Goal: Task Accomplishment & Management: Manage account settings

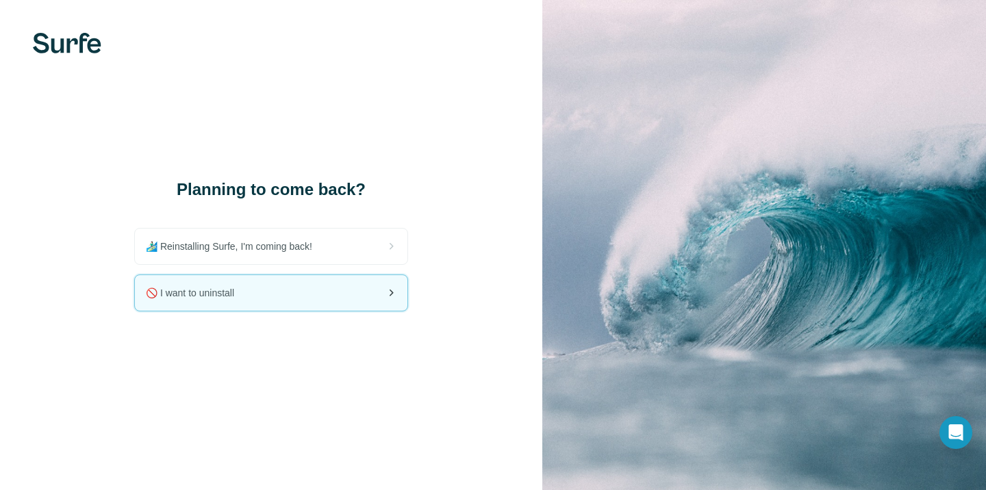
click at [373, 293] on div "🚫 I want to uninstall" at bounding box center [271, 293] width 273 height 36
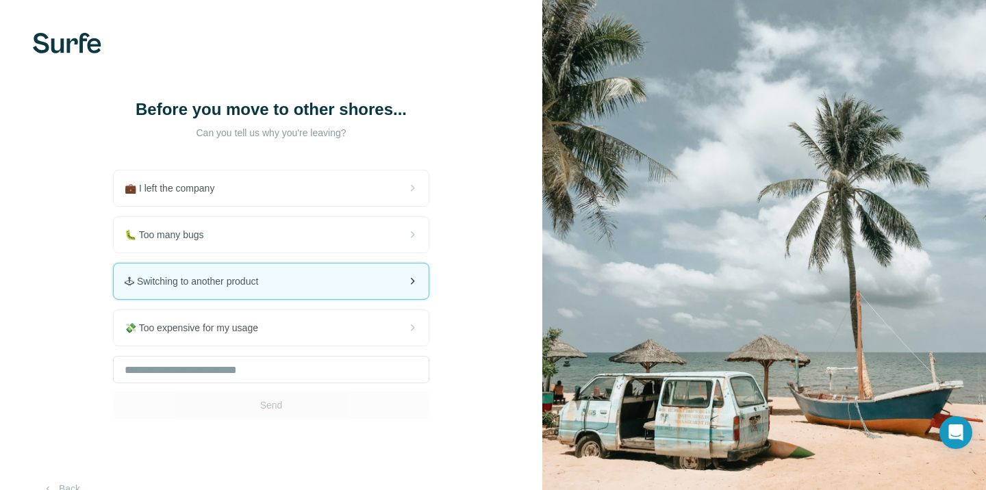
click at [353, 286] on div "🕹 Switching to another product" at bounding box center [271, 282] width 315 height 36
click at [406, 282] on icon at bounding box center [412, 281] width 16 height 16
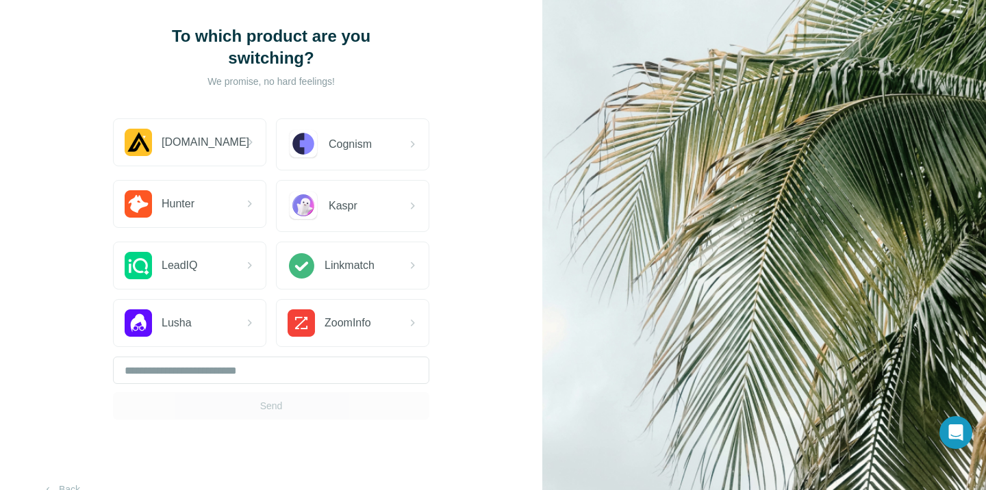
scroll to position [74, 0]
click at [266, 356] on input "text" at bounding box center [271, 369] width 316 height 27
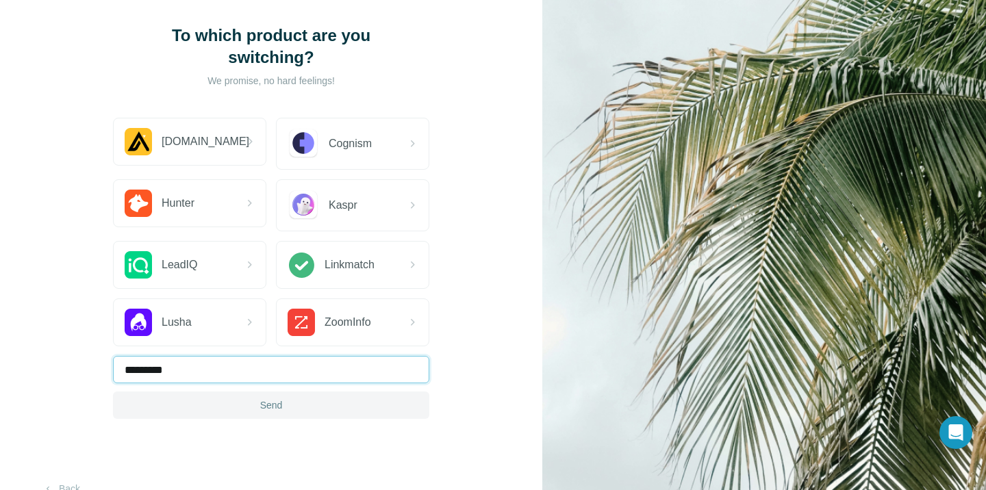
type input "*********"
click at [264, 399] on span "Send" at bounding box center [271, 406] width 23 height 14
